Goal: Transaction & Acquisition: Book appointment/travel/reservation

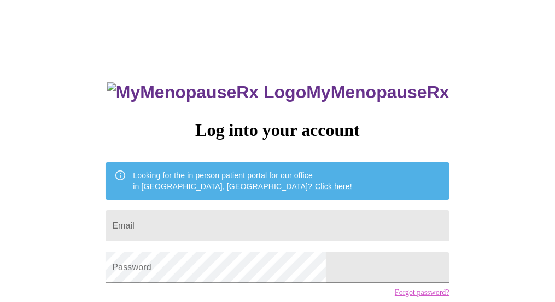
click at [304, 223] on input "Email" at bounding box center [278, 225] width 344 height 31
type input "[EMAIL_ADDRESS][DOMAIN_NAME]"
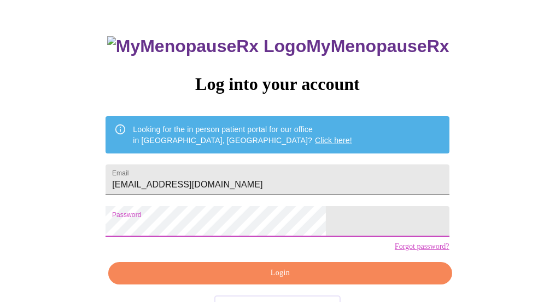
scroll to position [55, 0]
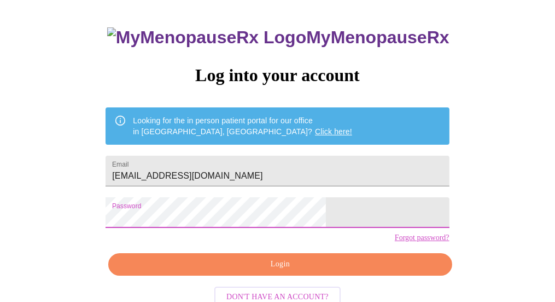
click at [272, 271] on span "Login" at bounding box center [280, 264] width 318 height 14
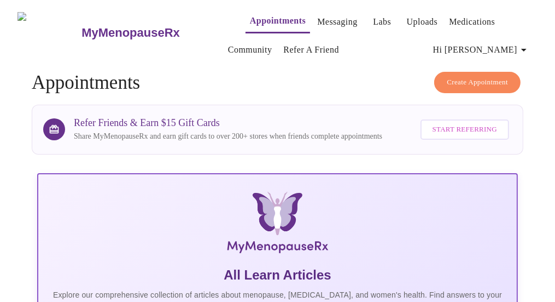
click at [260, 17] on link "Appointments" at bounding box center [278, 20] width 56 height 15
click at [480, 72] on button "Create Appointment" at bounding box center [478, 82] width 86 height 21
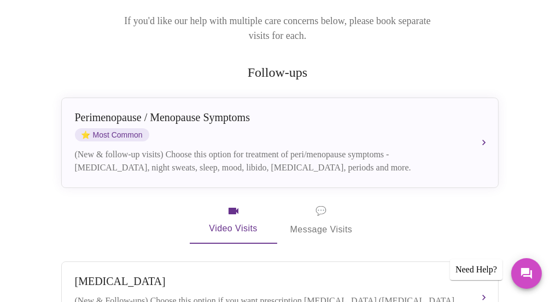
scroll to position [218, 0]
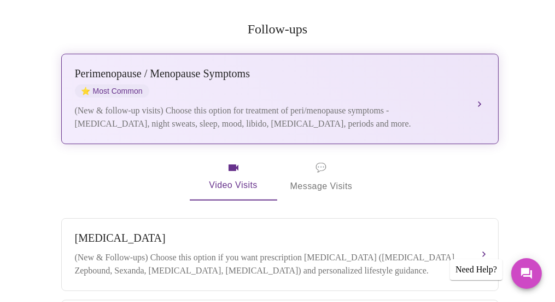
click at [311, 80] on div "[MEDICAL_DATA] / Menopause Symptoms ⭐ Most Common" at bounding box center [269, 82] width 389 height 30
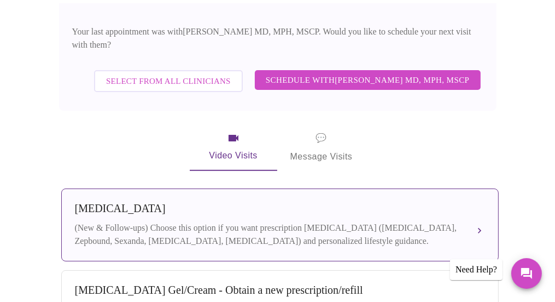
scroll to position [318, 0]
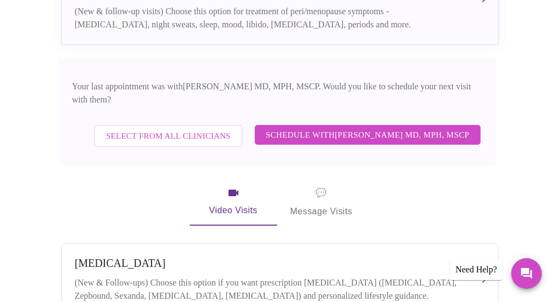
click at [172, 129] on span "Select from All Clinicians" at bounding box center [168, 136] width 125 height 14
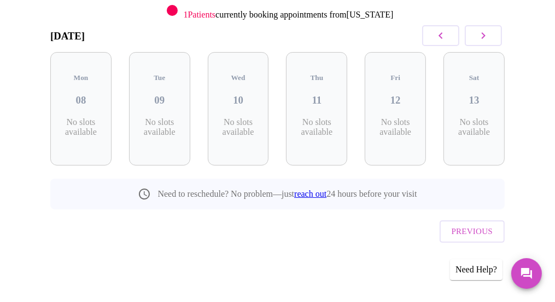
scroll to position [143, 0]
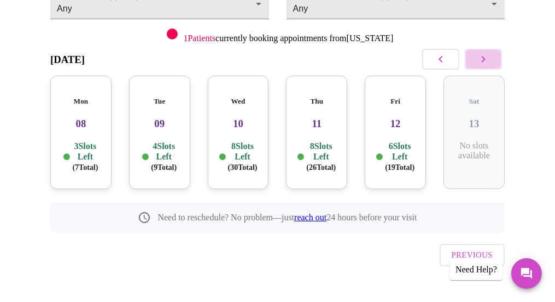
click at [486, 57] on icon "button" at bounding box center [483, 59] width 13 height 13
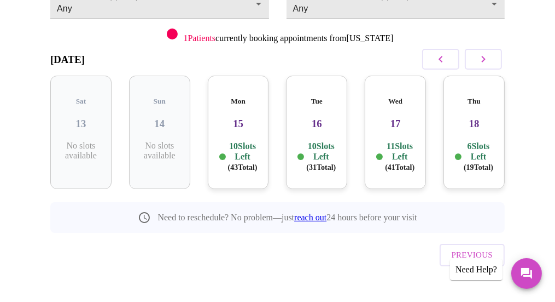
scroll to position [89, 0]
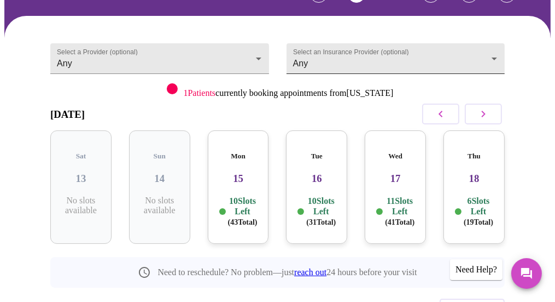
click at [332, 54] on body "MyMenopauseRx Appointments Messaging Labs Uploads Medications Community Refer a…" at bounding box center [277, 146] width 547 height 460
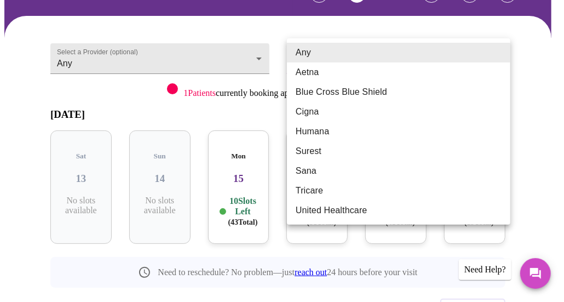
click at [315, 190] on li "Tricare" at bounding box center [398, 191] width 223 height 20
type input "Tricare"
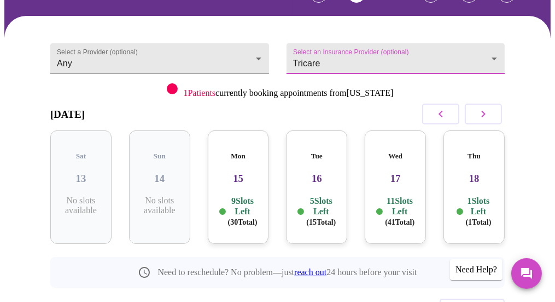
click at [490, 116] on icon "button" at bounding box center [483, 113] width 13 height 13
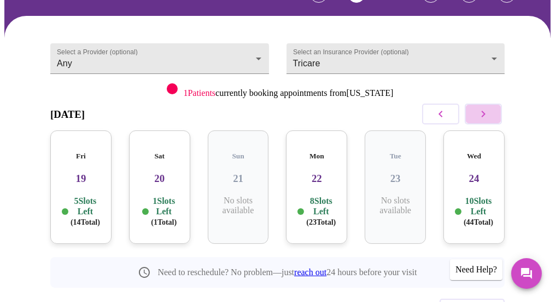
click at [486, 112] on icon "button" at bounding box center [484, 114] width 4 height 7
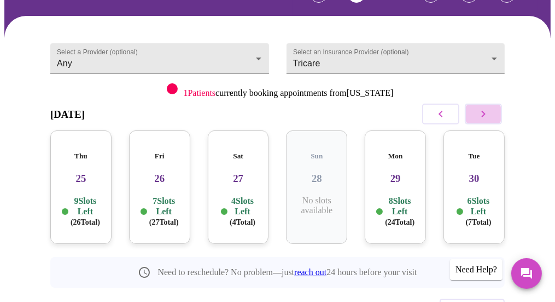
click at [486, 112] on icon "button" at bounding box center [484, 114] width 4 height 7
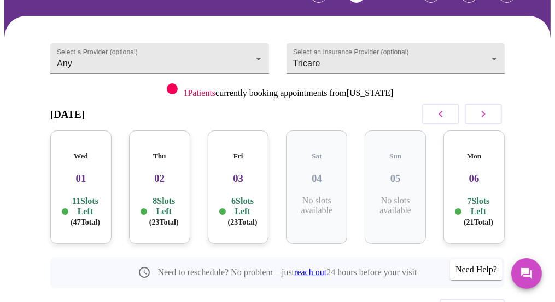
click at [486, 112] on icon "button" at bounding box center [484, 114] width 4 height 7
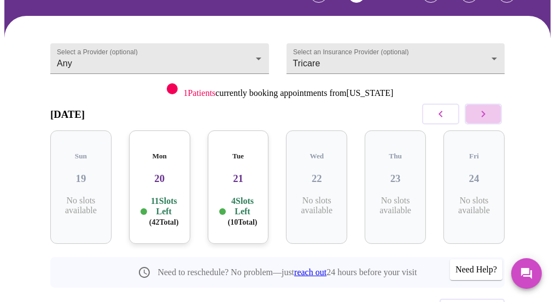
click at [486, 112] on icon "button" at bounding box center [484, 114] width 4 height 7
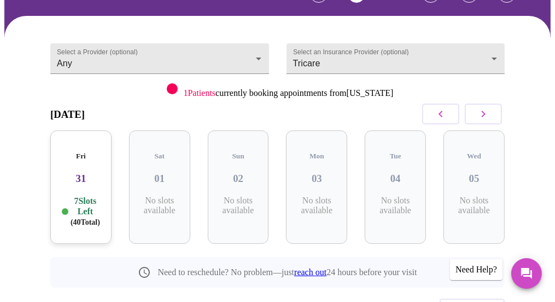
click at [486, 112] on icon "button" at bounding box center [484, 114] width 4 height 7
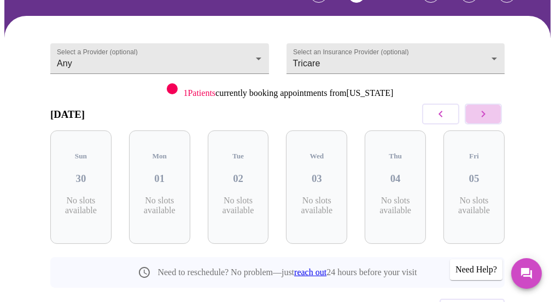
click at [486, 112] on icon "button" at bounding box center [484, 114] width 4 height 7
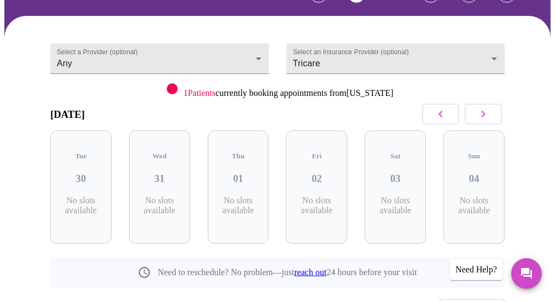
click at [486, 112] on icon "button" at bounding box center [484, 114] width 4 height 7
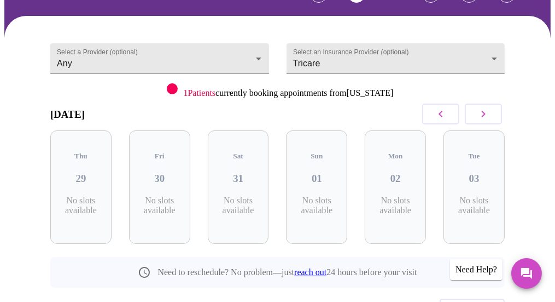
click at [486, 112] on icon "button" at bounding box center [484, 114] width 4 height 7
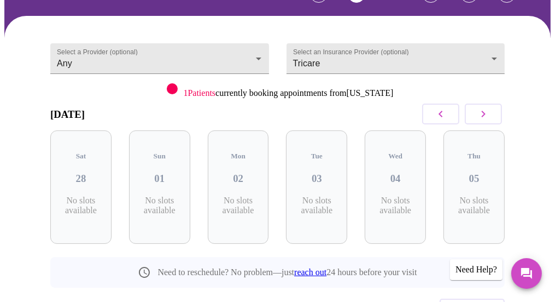
click at [486, 112] on icon "button" at bounding box center [484, 114] width 4 height 7
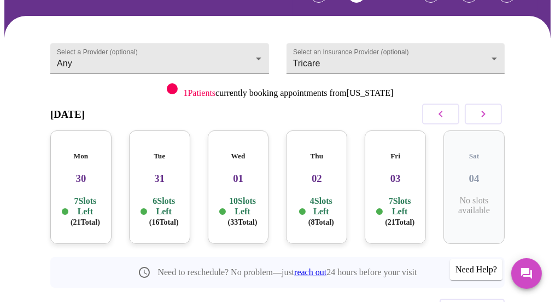
click at [448, 112] on icon "button" at bounding box center [441, 113] width 13 height 13
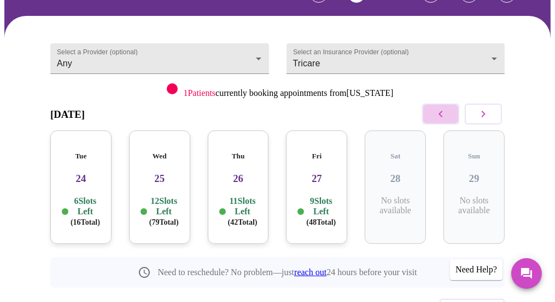
click at [448, 112] on icon "button" at bounding box center [441, 113] width 13 height 13
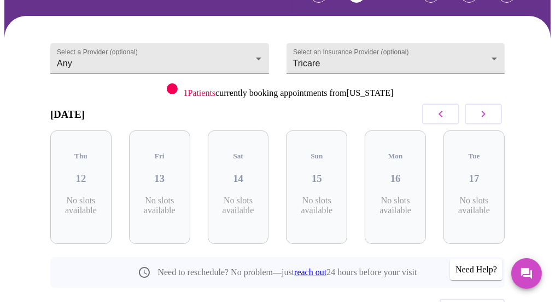
click at [448, 112] on icon "button" at bounding box center [441, 113] width 13 height 13
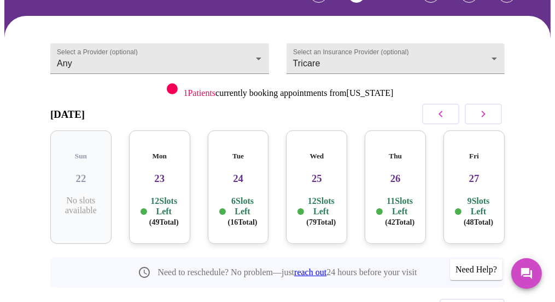
click at [160, 182] on div "Mon 23 12 Slots Left ( 49 Total)" at bounding box center [159, 186] width 61 height 113
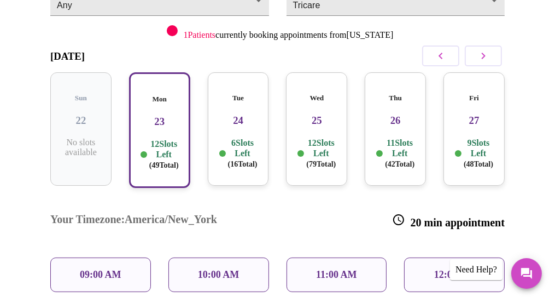
scroll to position [198, 0]
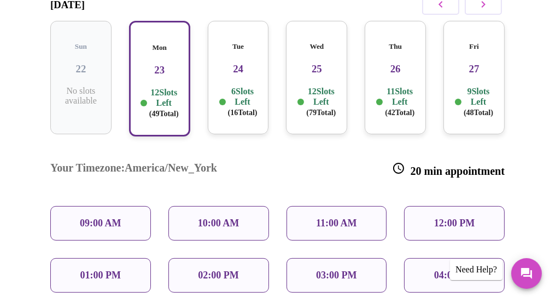
click at [357, 217] on p "11:00 AM" at bounding box center [336, 222] width 41 height 11
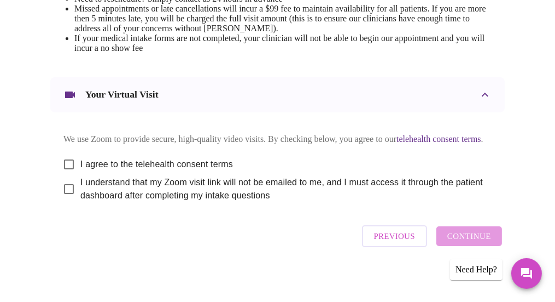
scroll to position [547, 0]
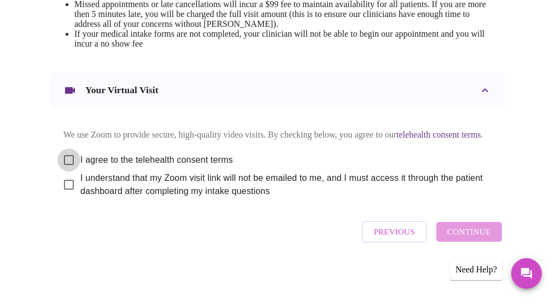
click at [65, 171] on input "I agree to the telehealth consent terms" at bounding box center [68, 159] width 23 height 23
checkbox input "true"
click at [64, 196] on input "I understand that my Zoom visit link will not be emailed to me, and I must acce…" at bounding box center [68, 184] width 23 height 23
checkbox input "true"
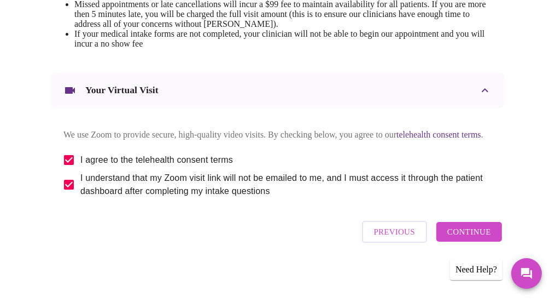
click at [467, 233] on span "Continue" at bounding box center [470, 231] width 44 height 14
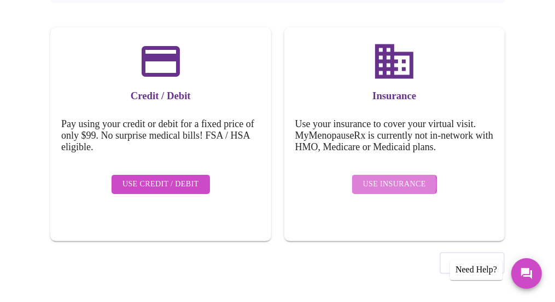
click at [393, 177] on span "Use Insurance" at bounding box center [394, 184] width 63 height 14
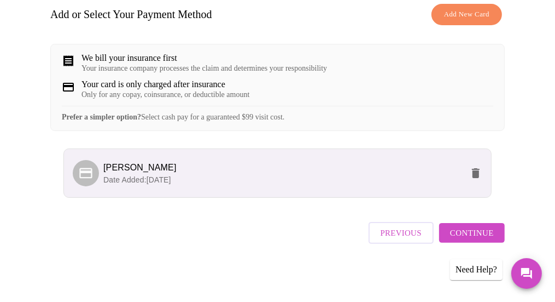
scroll to position [188, 0]
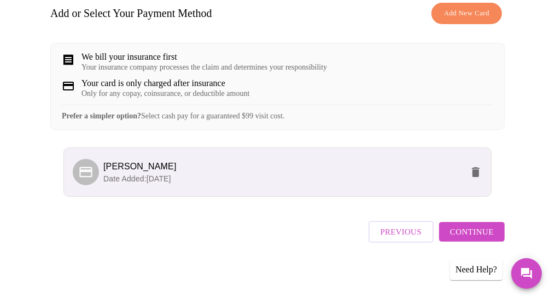
click at [488, 234] on span "Continue" at bounding box center [472, 231] width 44 height 14
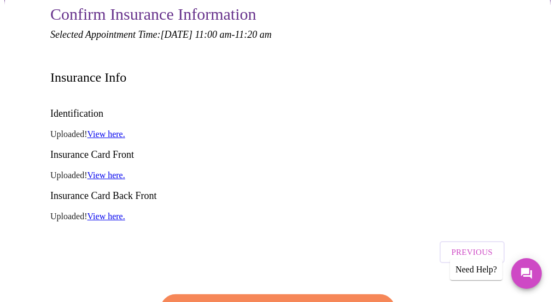
scroll to position [133, 0]
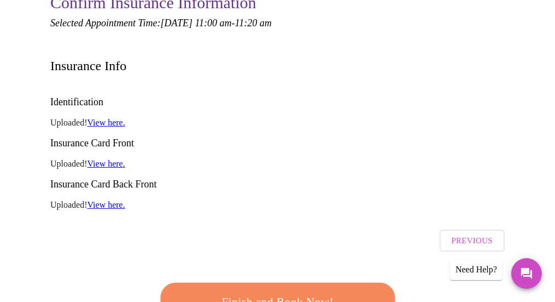
click at [249, 291] on span "Finish and Book Now!" at bounding box center [278, 301] width 212 height 21
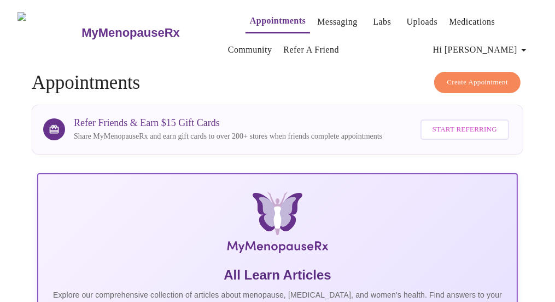
click at [250, 18] on link "Appointments" at bounding box center [278, 20] width 56 height 15
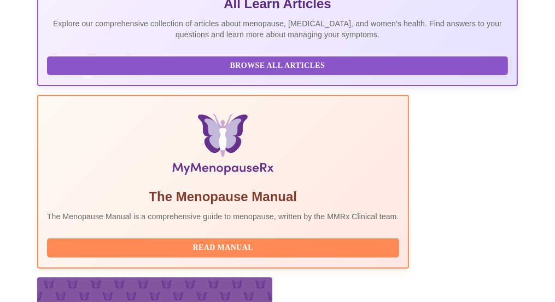
scroll to position [274, 0]
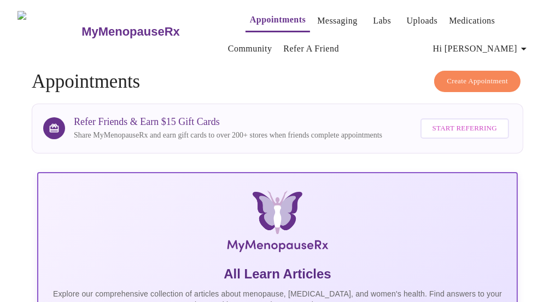
scroll to position [0, 0]
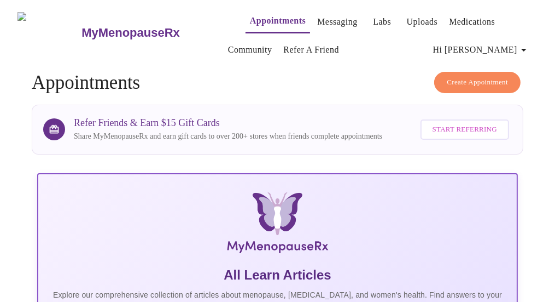
click at [511, 43] on span "Hi [PERSON_NAME]" at bounding box center [481, 49] width 97 height 15
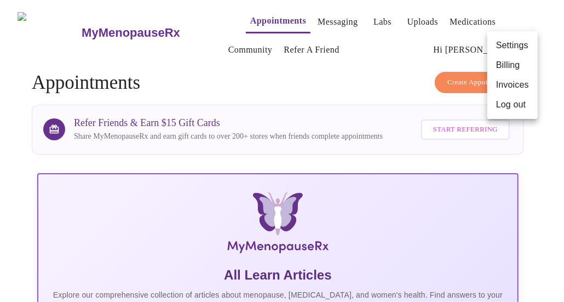
click at [505, 101] on li "Log out" at bounding box center [512, 105] width 50 height 20
